Goal: Task Accomplishment & Management: Use online tool/utility

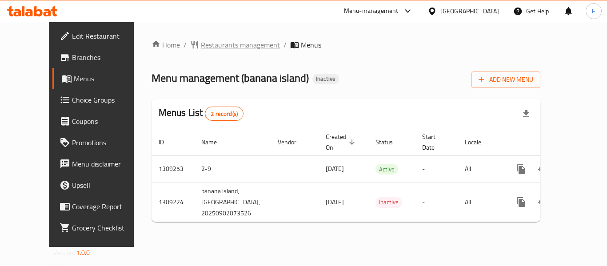
click at [201, 48] on span "Restaurants management" at bounding box center [240, 45] width 79 height 11
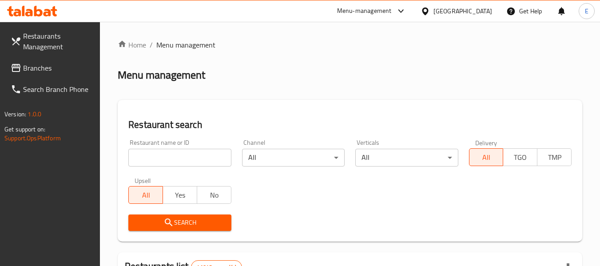
click at [19, 71] on icon at bounding box center [16, 68] width 9 height 8
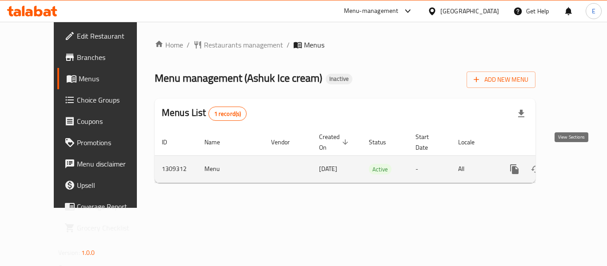
click at [574, 164] on icon "enhanced table" at bounding box center [578, 169] width 11 height 11
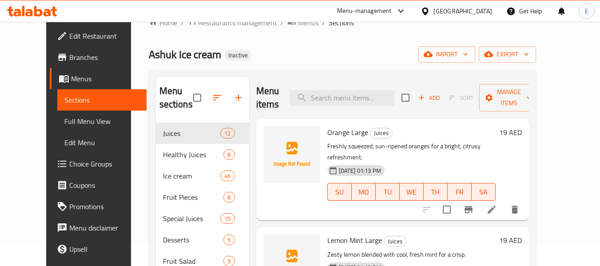
scroll to position [7, 0]
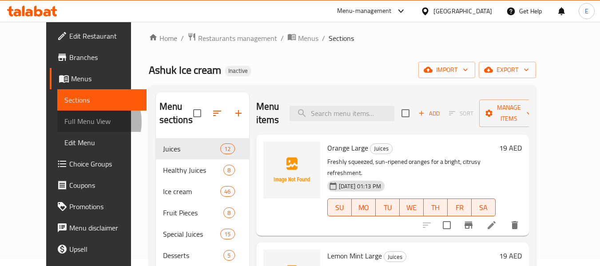
click at [64, 122] on span "Full Menu View" at bounding box center [101, 121] width 75 height 11
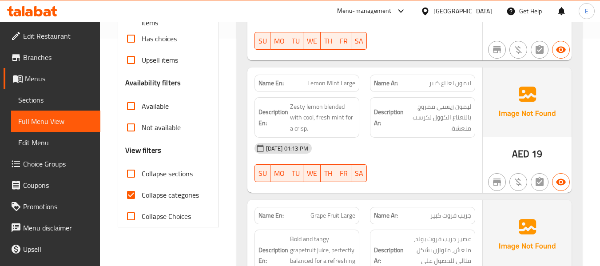
scroll to position [229, 0]
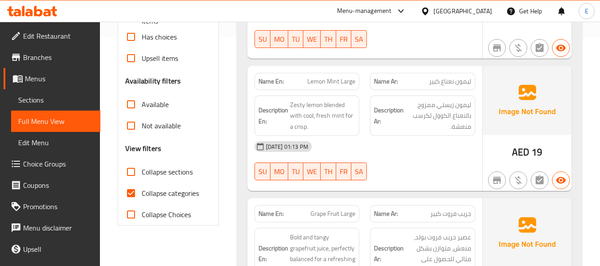
click at [133, 198] on input "Collapse categories" at bounding box center [130, 193] width 21 height 21
checkbox input "false"
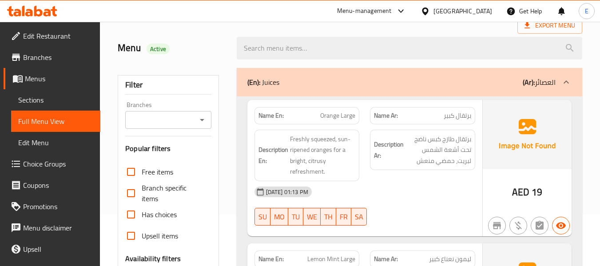
scroll to position [0, 0]
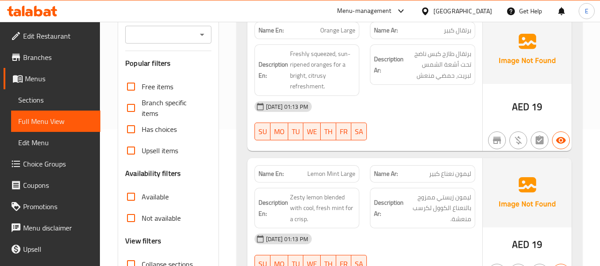
scroll to position [44, 0]
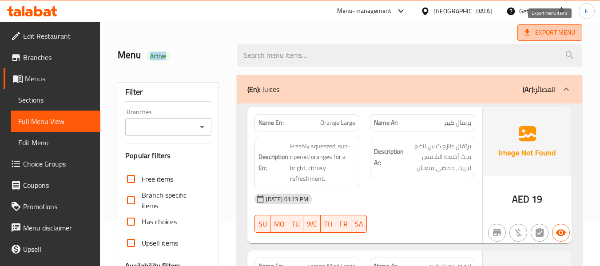
click at [562, 37] on span "Export Menu" at bounding box center [550, 32] width 51 height 11
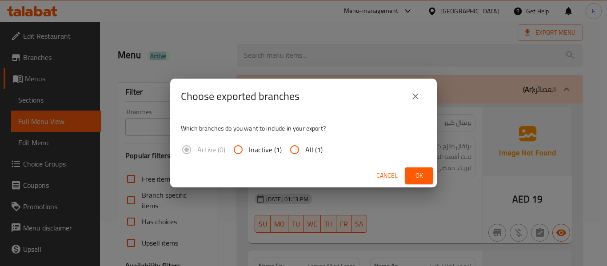
click at [302, 149] on input "All (1)" at bounding box center [294, 149] width 21 height 21
radio input "true"
click at [416, 171] on span "Ok" at bounding box center [419, 175] width 14 height 11
